Goal: Task Accomplishment & Management: Use online tool/utility

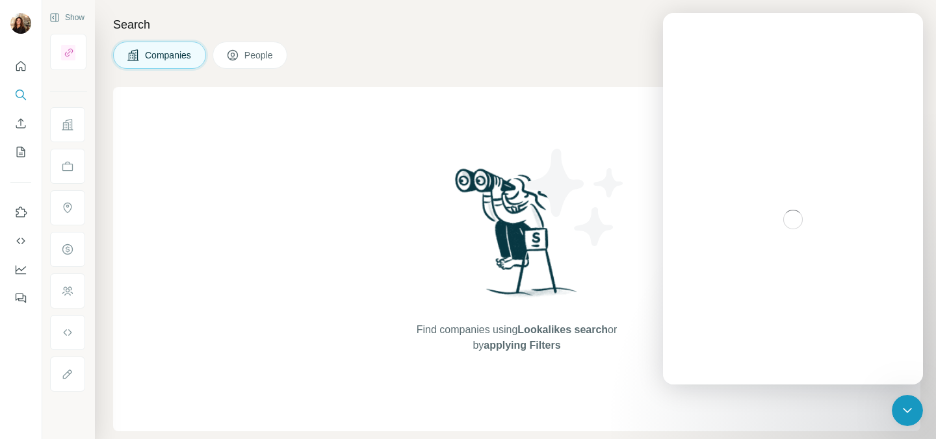
click at [367, 44] on div "Companies People" at bounding box center [516, 55] width 807 height 27
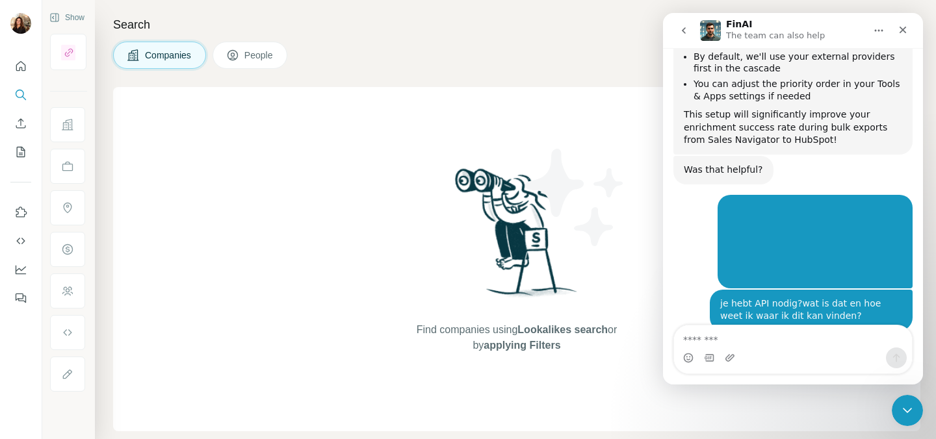
scroll to position [5526, 0]
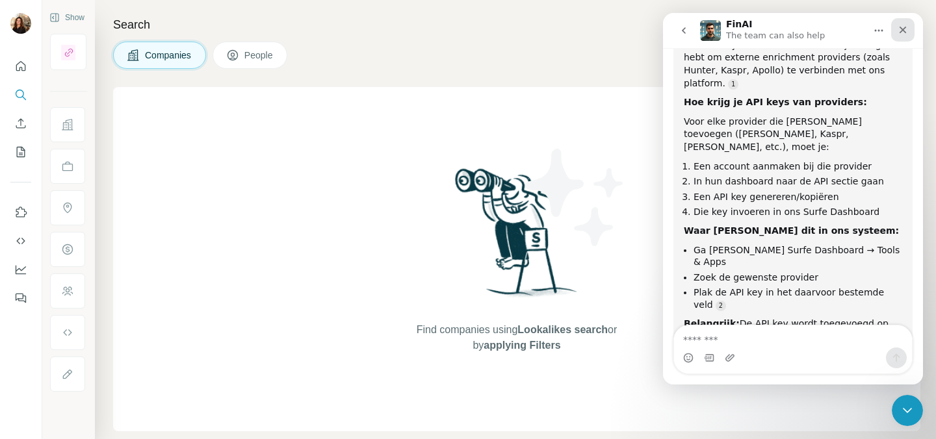
click at [905, 29] on icon "Close" at bounding box center [903, 30] width 10 height 10
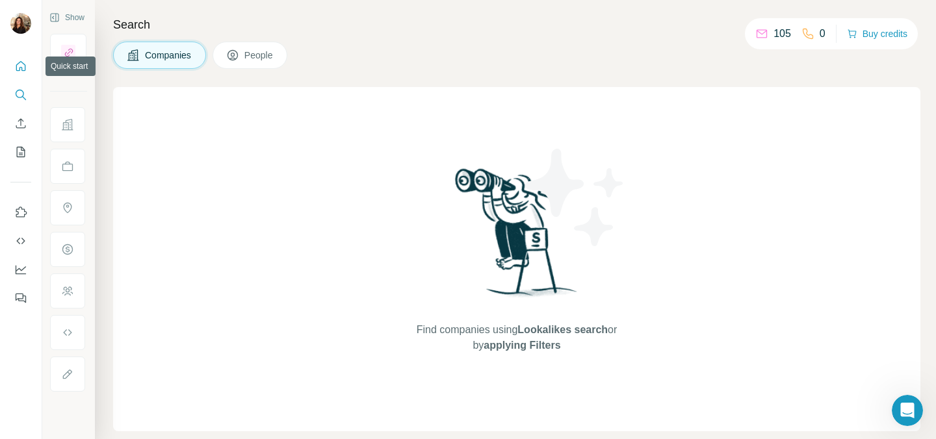
click at [21, 67] on icon "Quick start" at bounding box center [21, 66] width 10 height 10
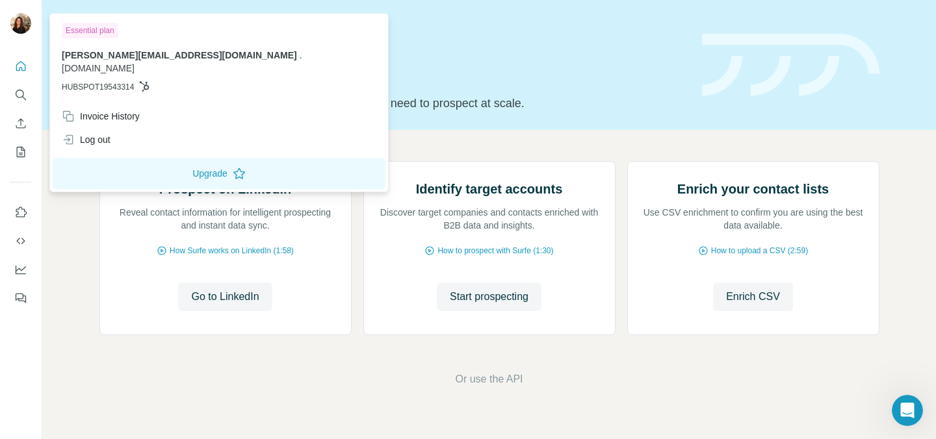
click at [21, 30] on img at bounding box center [20, 23] width 21 height 21
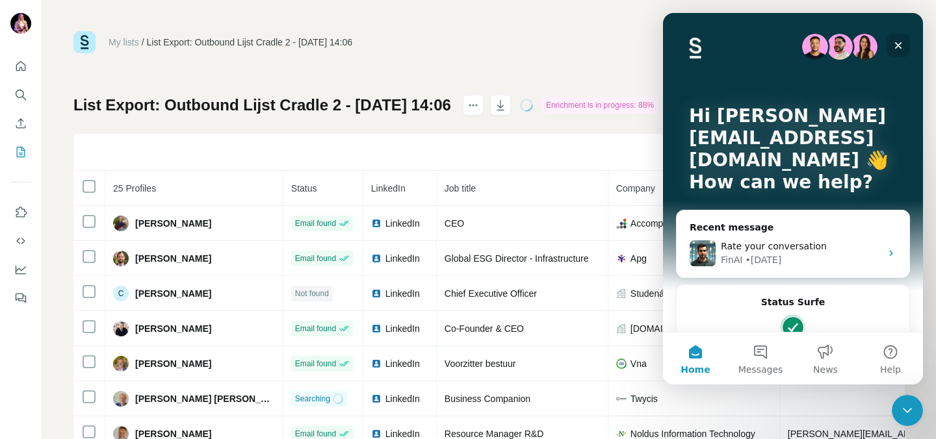
click at [890, 49] on div "Close" at bounding box center [898, 45] width 23 height 23
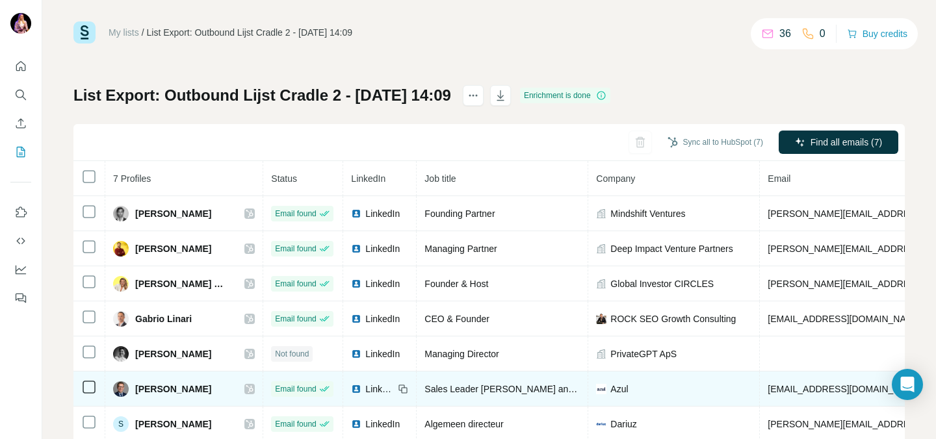
scroll to position [44, 0]
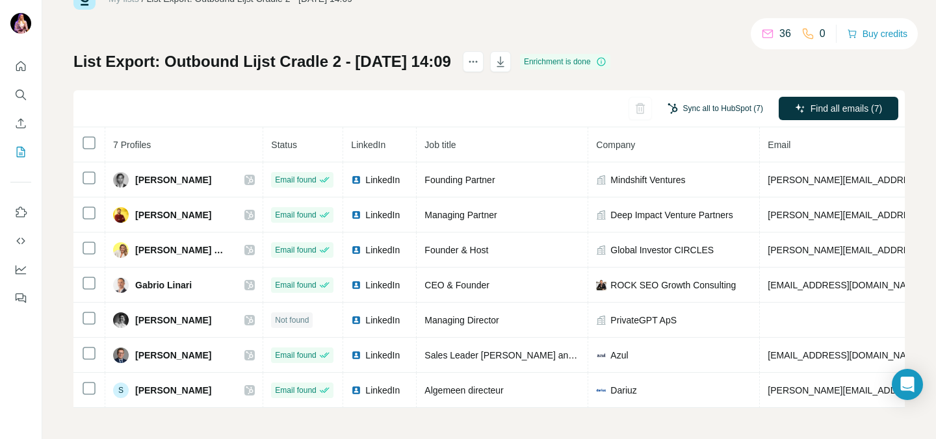
click at [702, 109] on button "Sync all to HubSpot (7)" at bounding box center [715, 109] width 114 height 20
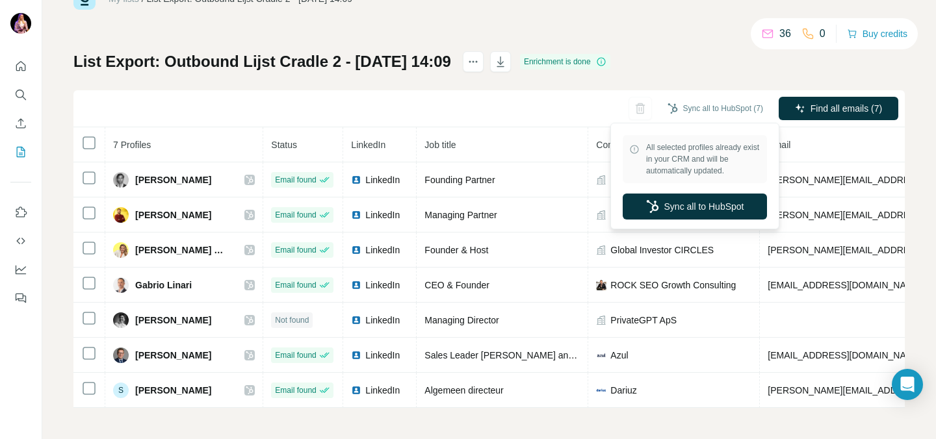
click at [686, 77] on div "List Export: Outbound Lijst Cradle 2 - 26/08/2025 14:09 Enrichment is done Sync…" at bounding box center [488, 229] width 831 height 357
